Goal: Task Accomplishment & Management: Manage account settings

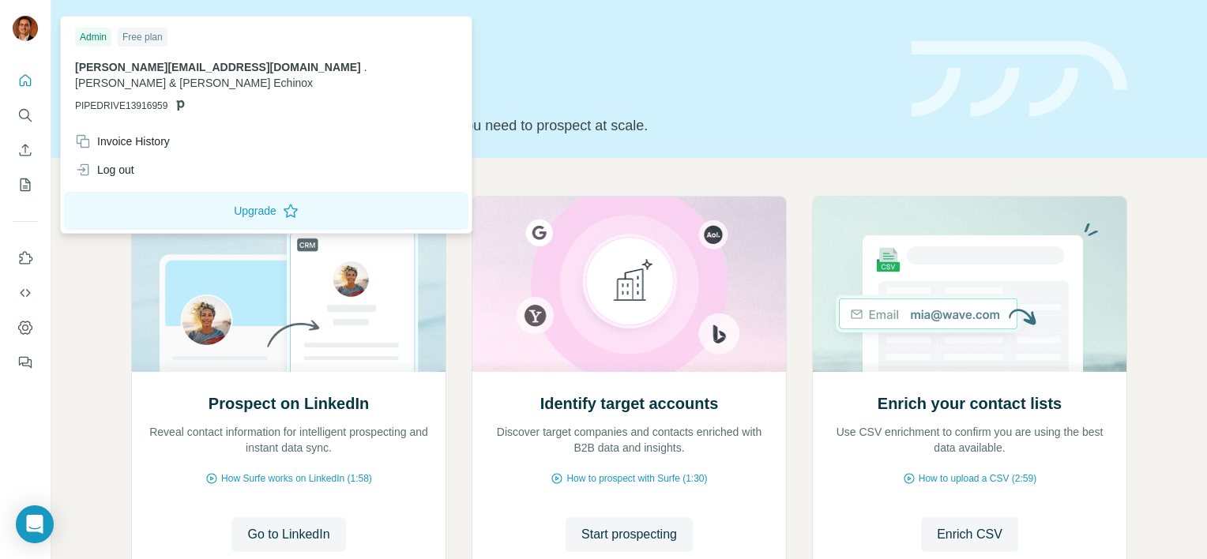
click at [25, 32] on img at bounding box center [25, 28] width 25 height 25
click at [134, 162] on div "Log out" at bounding box center [104, 170] width 59 height 16
click at [121, 162] on div "Log out" at bounding box center [104, 170] width 59 height 16
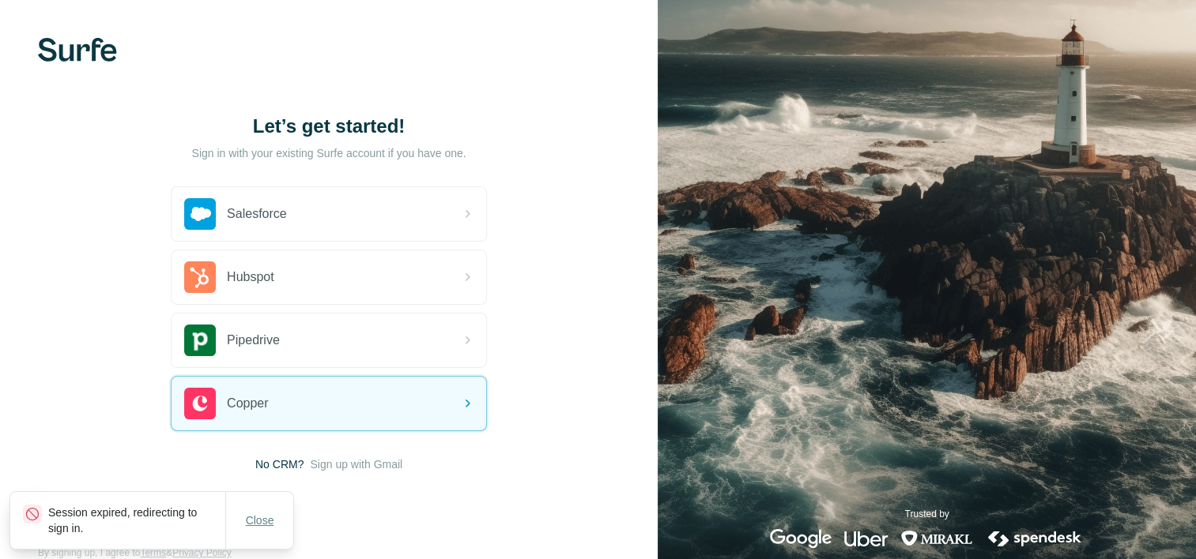
click at [257, 524] on span "Close" at bounding box center [260, 521] width 28 height 16
